Goal: Transaction & Acquisition: Purchase product/service

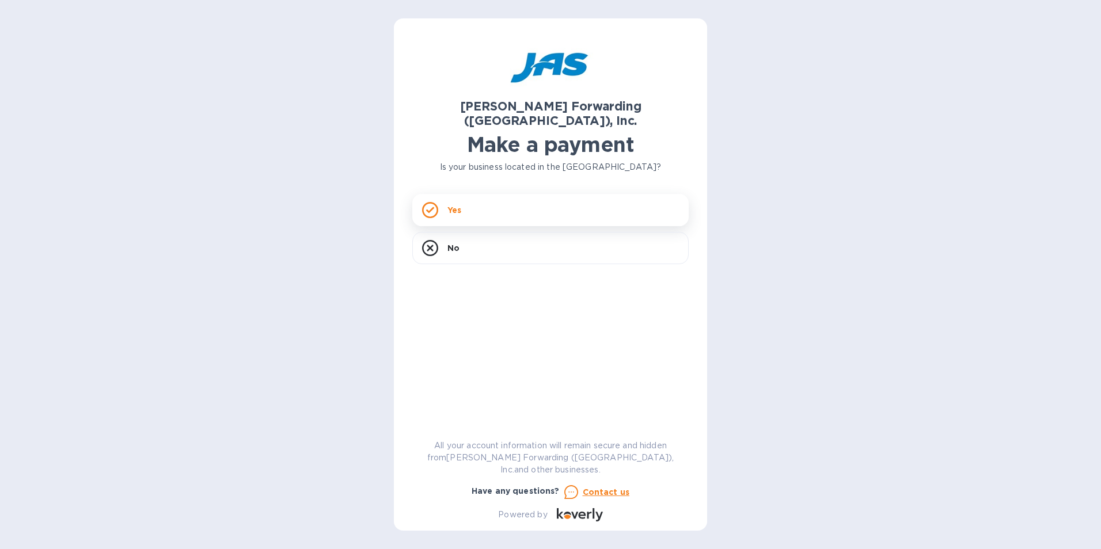
click at [456, 204] on p "Yes" at bounding box center [454, 210] width 14 height 12
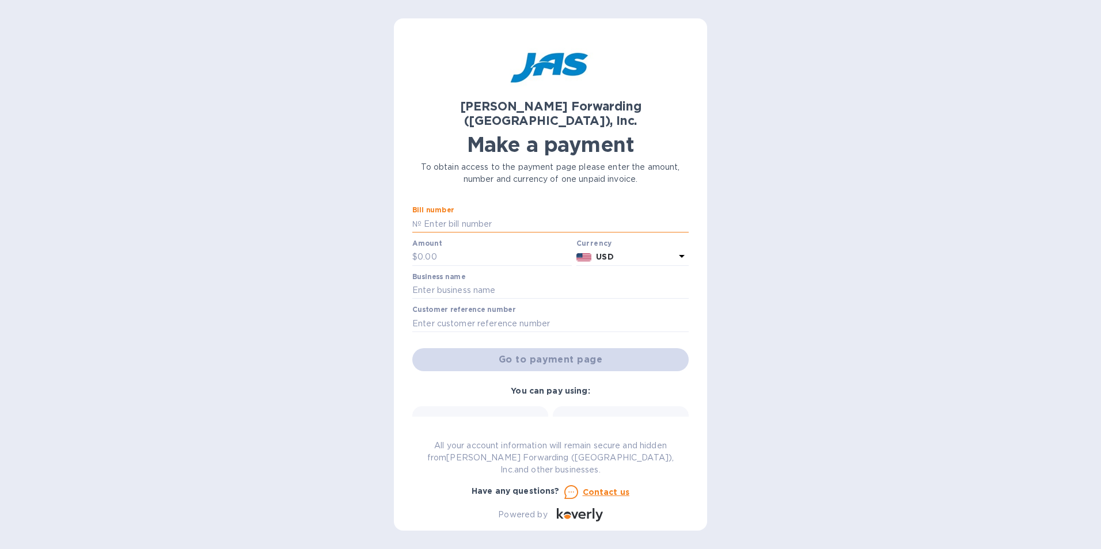
click at [555, 215] on input "text" at bounding box center [555, 223] width 267 height 17
type input "d"
type input "DET503327802"
drag, startPoint x: 458, startPoint y: 241, endPoint x: 371, endPoint y: 235, distance: 87.2
click at [371, 235] on div "[PERSON_NAME] Forwarding ([GEOGRAPHIC_DATA]), Inc. Make a payment To obtain acc…" at bounding box center [550, 274] width 1101 height 549
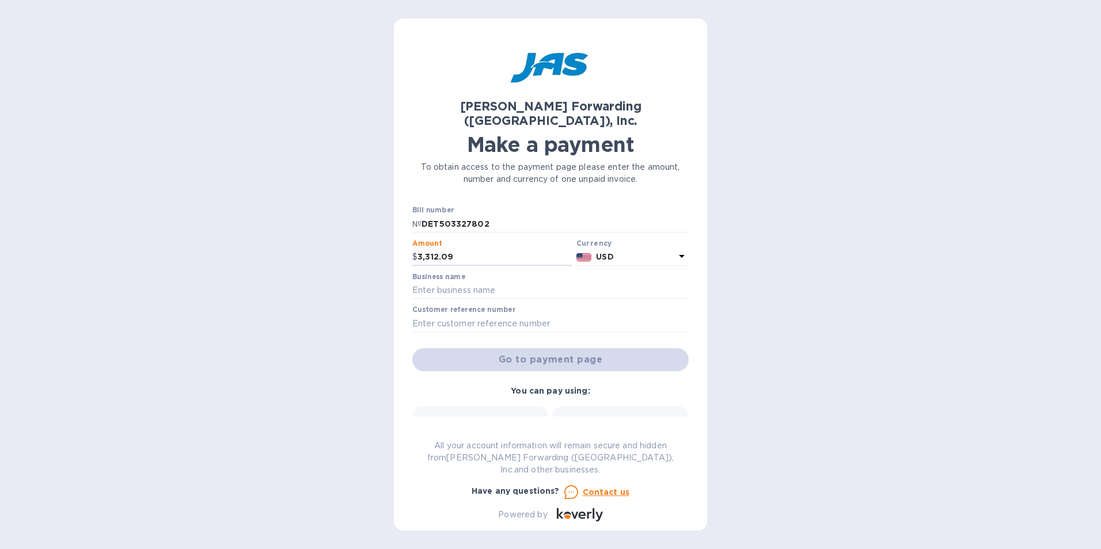
type input "3,312.09"
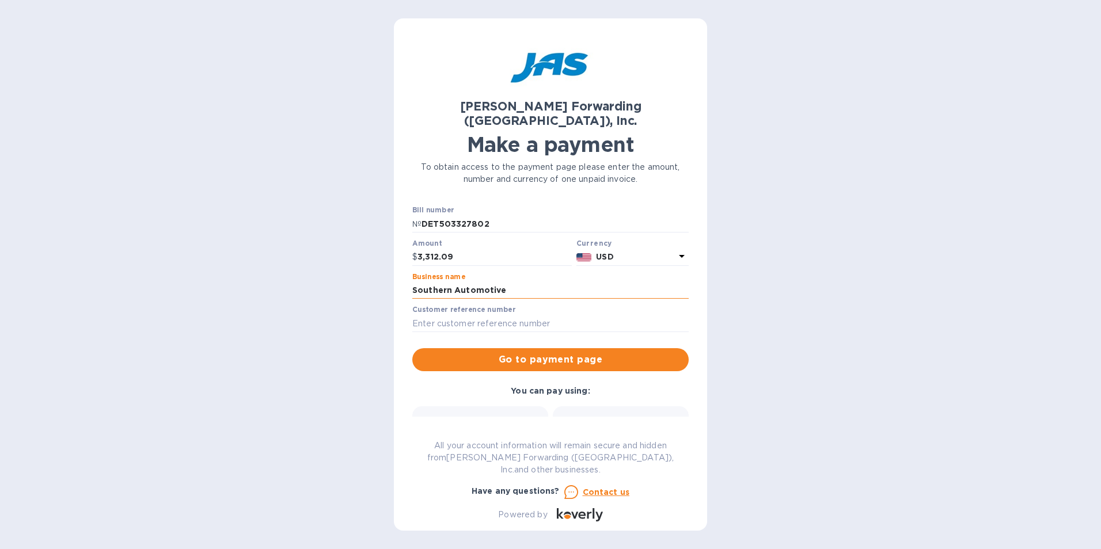
type input "Southern Automotive"
type input "SOUAUTSGM"
click at [500, 418] on div "Bank transfer (for US banks) Free" at bounding box center [480, 439] width 123 height 43
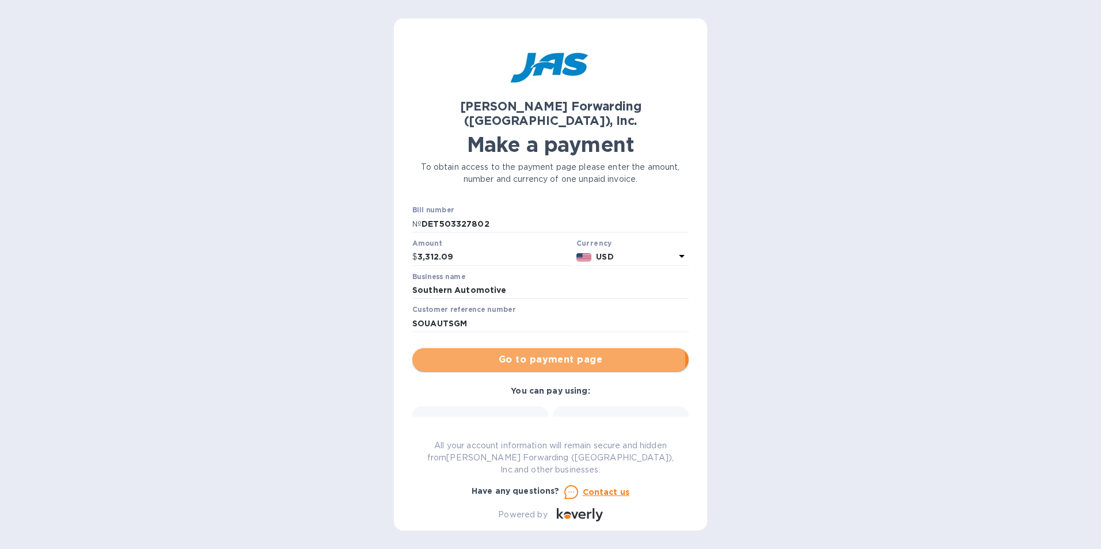
click at [525, 353] on span "Go to payment page" at bounding box center [551, 360] width 258 height 14
